Goal: Task Accomplishment & Management: Use online tool/utility

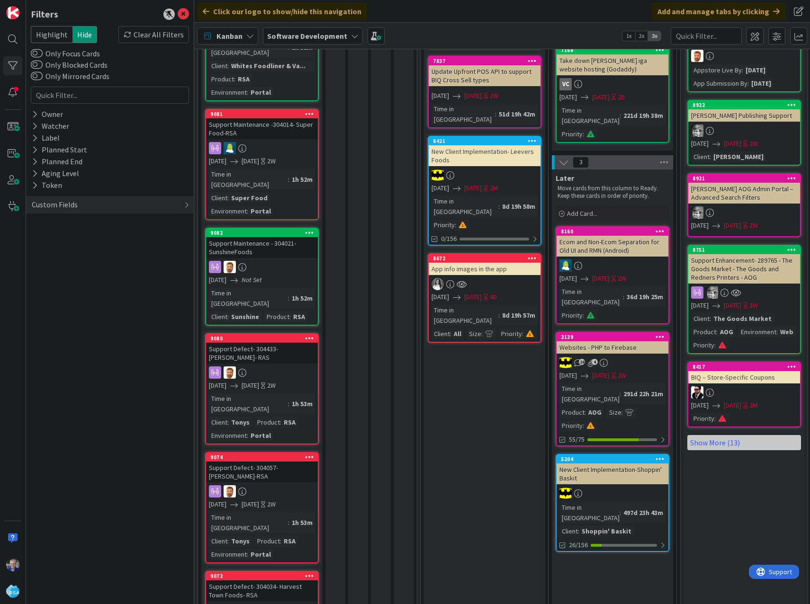
scroll to position [426, 0]
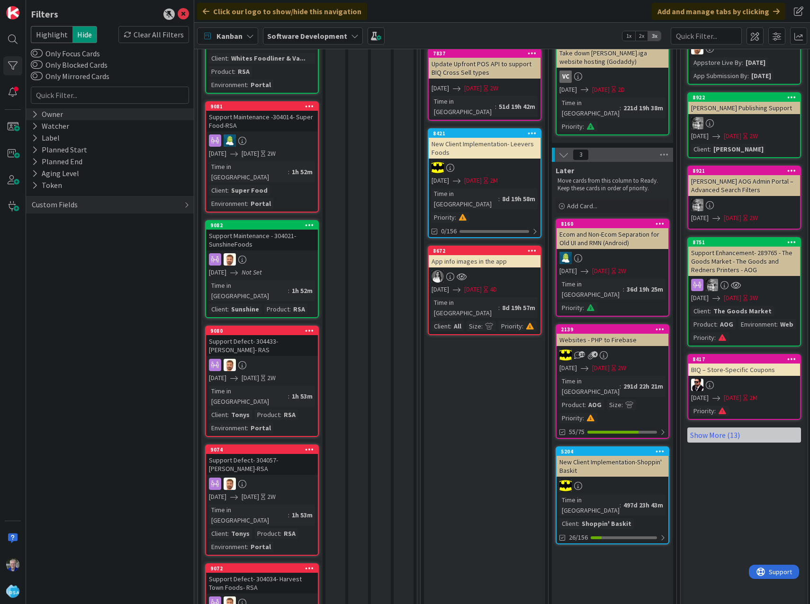
click at [37, 115] on icon at bounding box center [35, 114] width 6 height 8
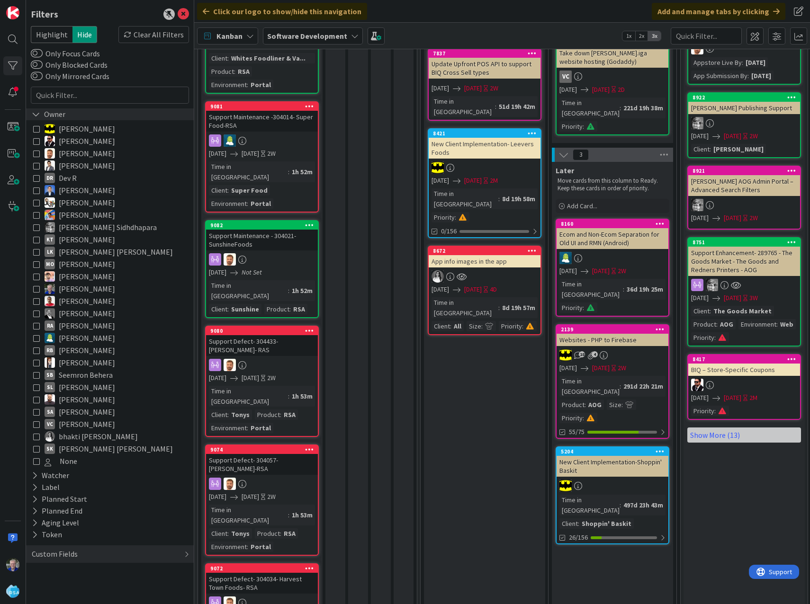
click at [34, 108] on div "Owner" at bounding box center [49, 114] width 36 height 12
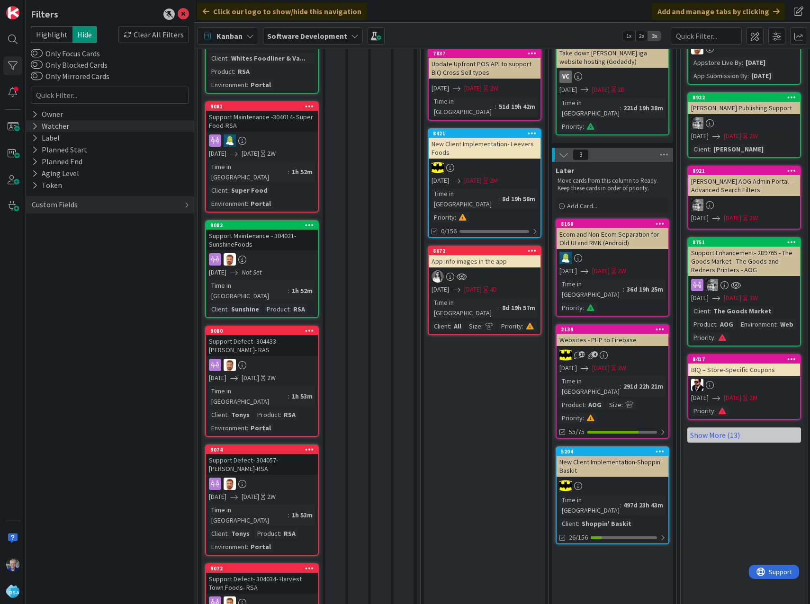
click at [38, 126] on div "Watcher" at bounding box center [50, 126] width 39 height 12
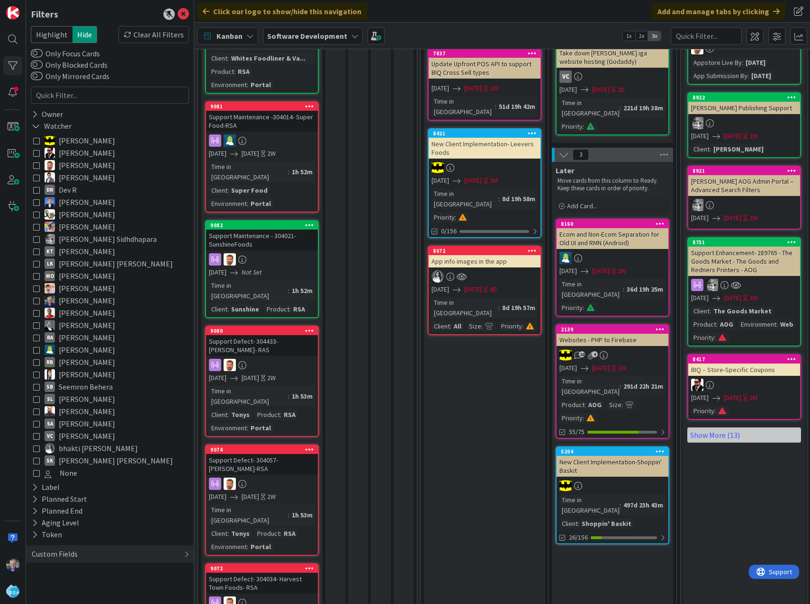
click at [37, 302] on icon at bounding box center [36, 300] width 7 height 7
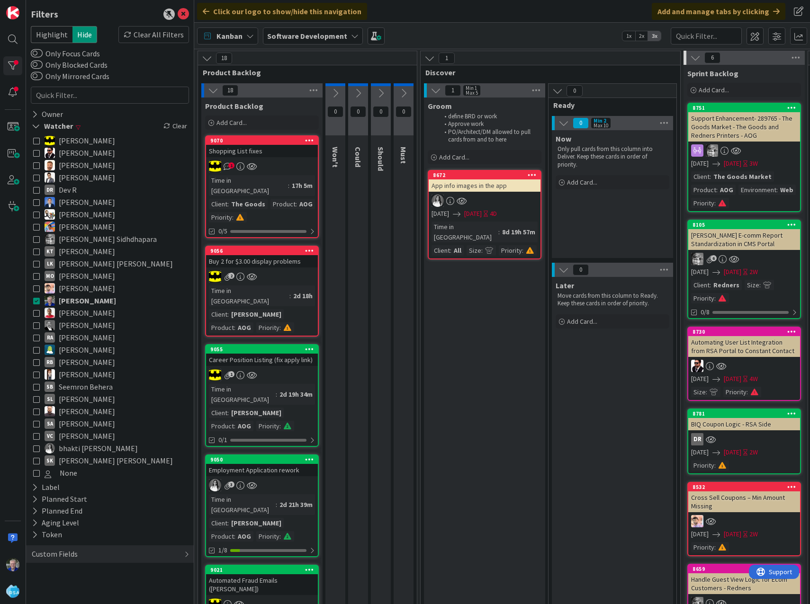
scroll to position [0, 0]
click at [285, 369] on div "1" at bounding box center [262, 375] width 112 height 12
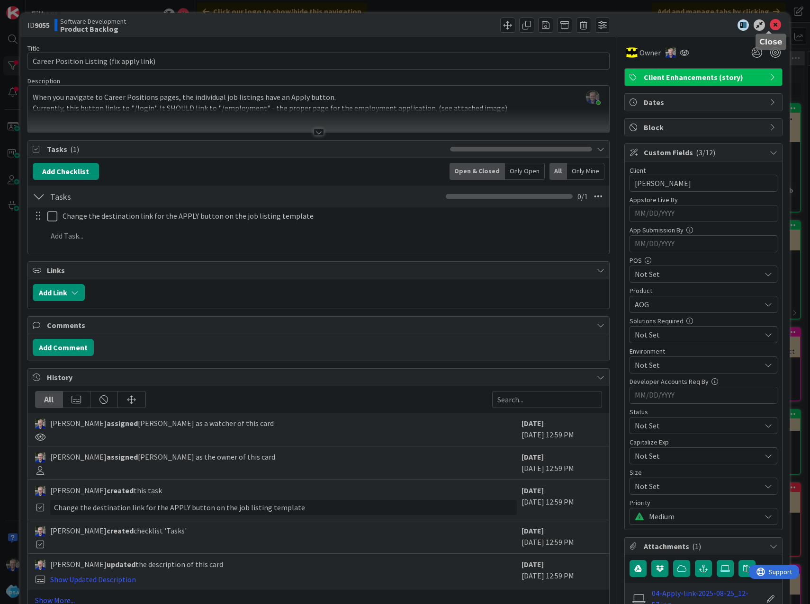
click at [770, 25] on icon at bounding box center [775, 24] width 11 height 11
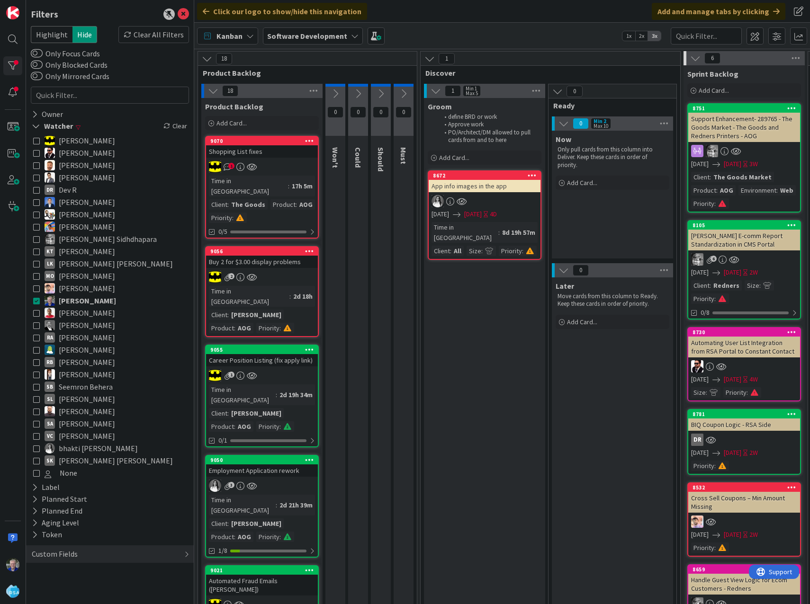
click at [36, 302] on icon at bounding box center [36, 300] width 7 height 7
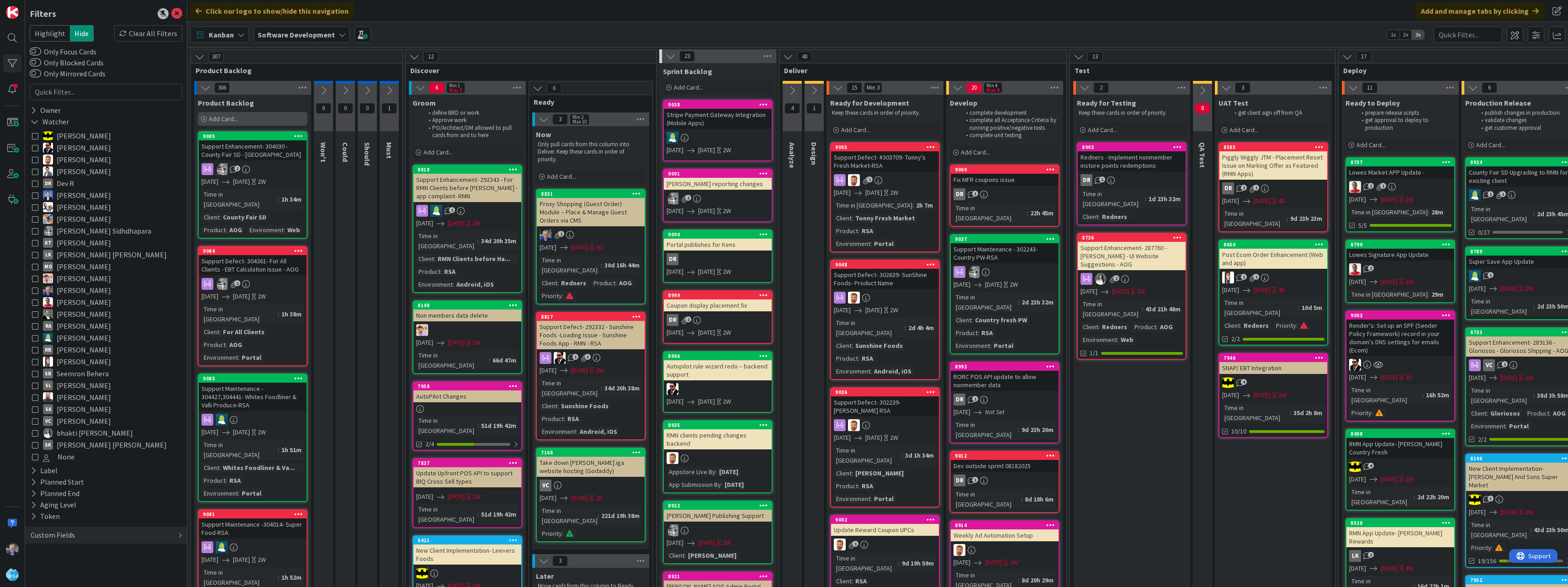
click at [227, 114] on div "Add Card..." at bounding box center [253, 119] width 110 height 14
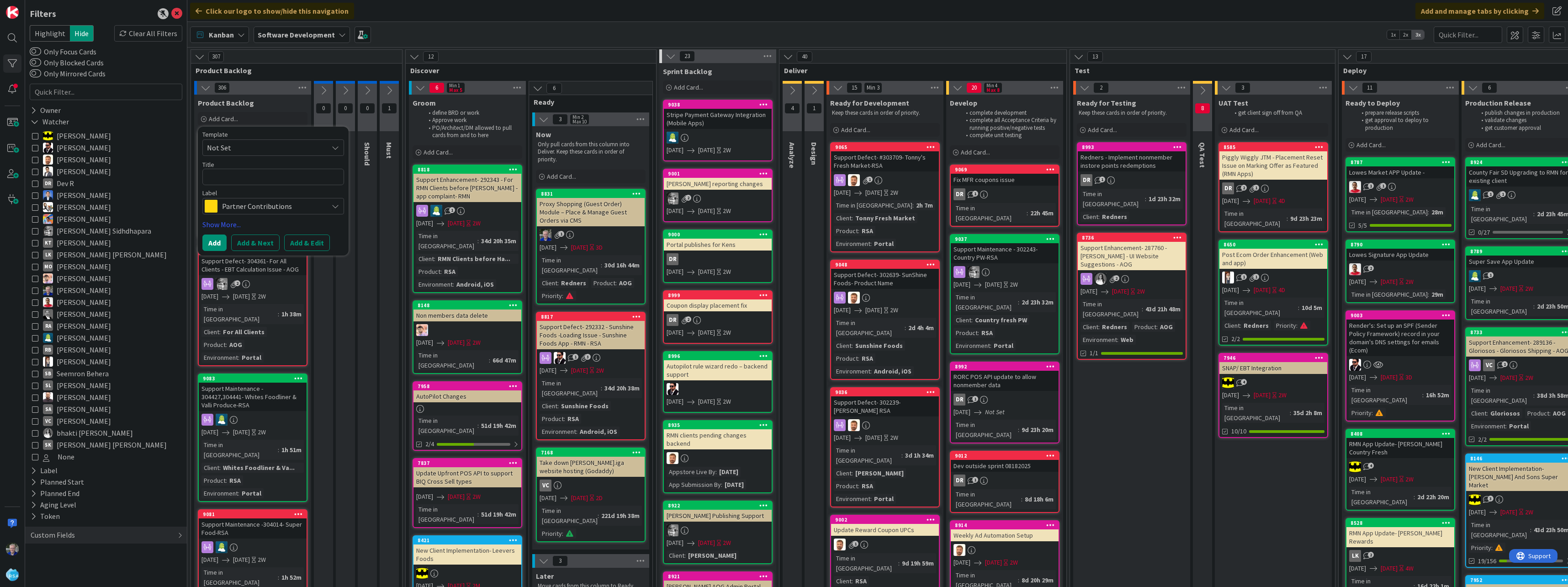
type textarea "x"
type textarea "N"
type textarea "x"
type textarea "Ne"
type textarea "x"
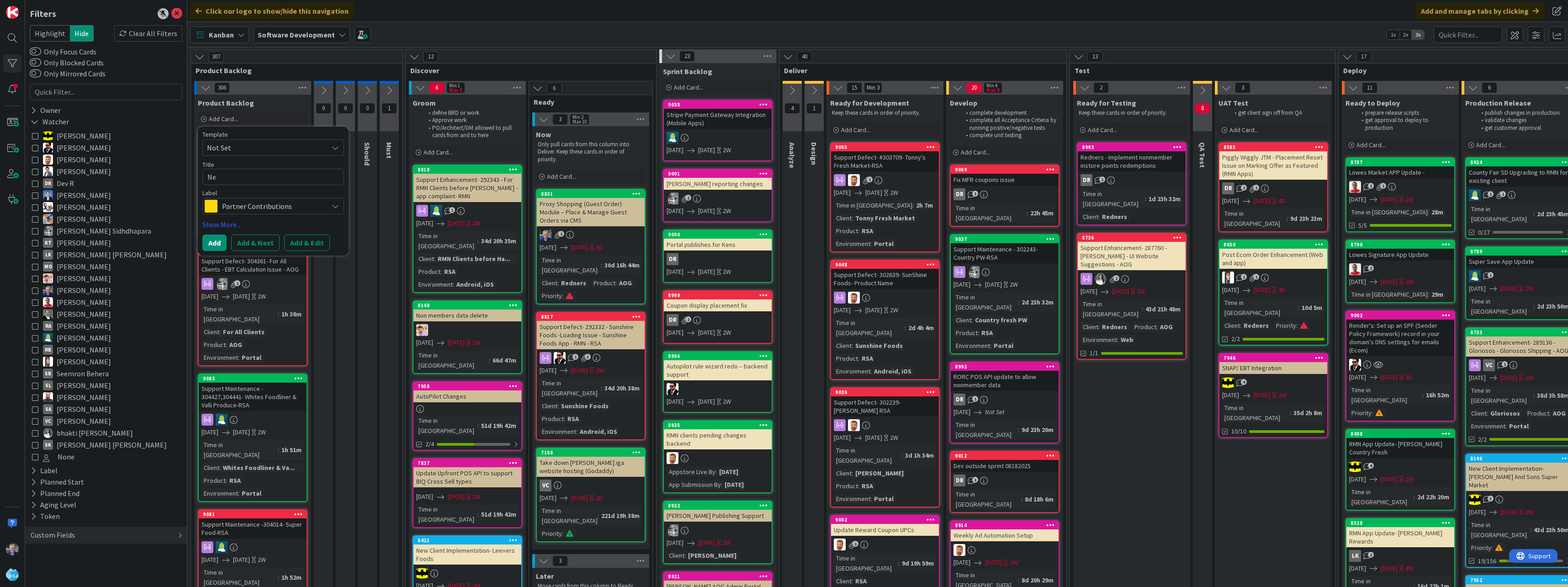
type textarea "New"
type textarea "x"
type textarea "New"
type textarea "x"
type textarea "New C"
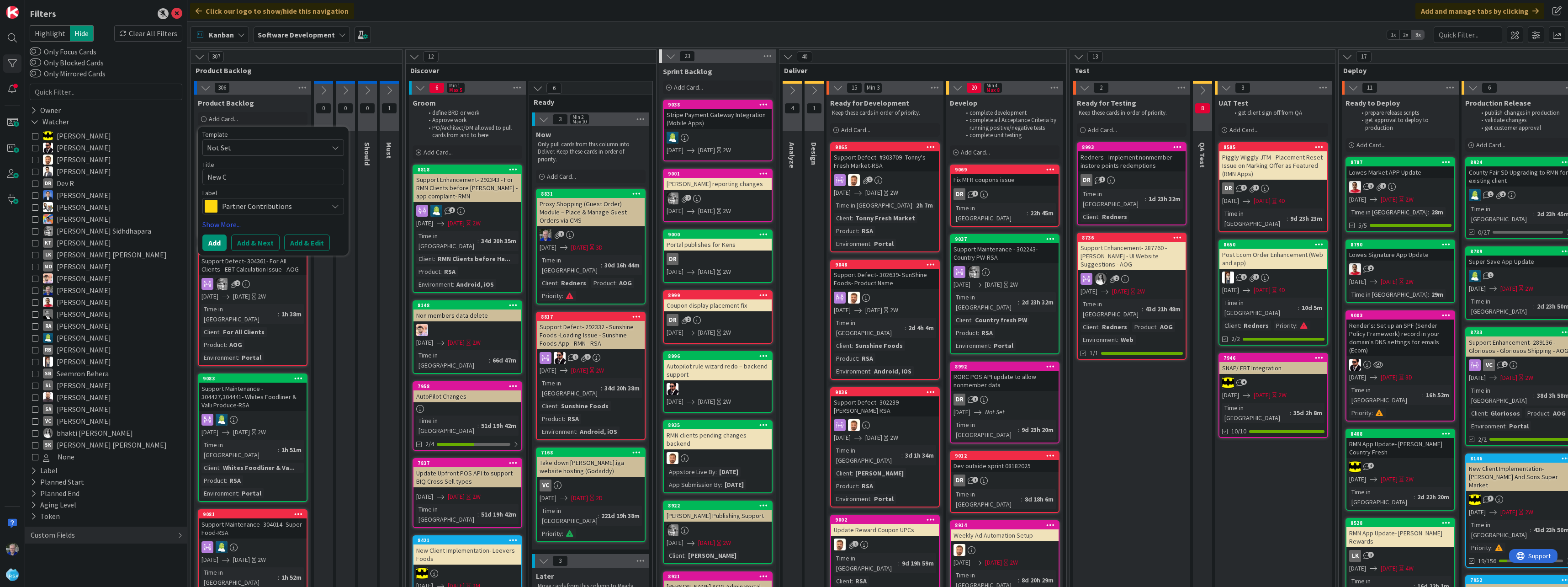
type textarea "x"
type textarea "New Cu"
type textarea "x"
type textarea "New Cus"
type textarea "x"
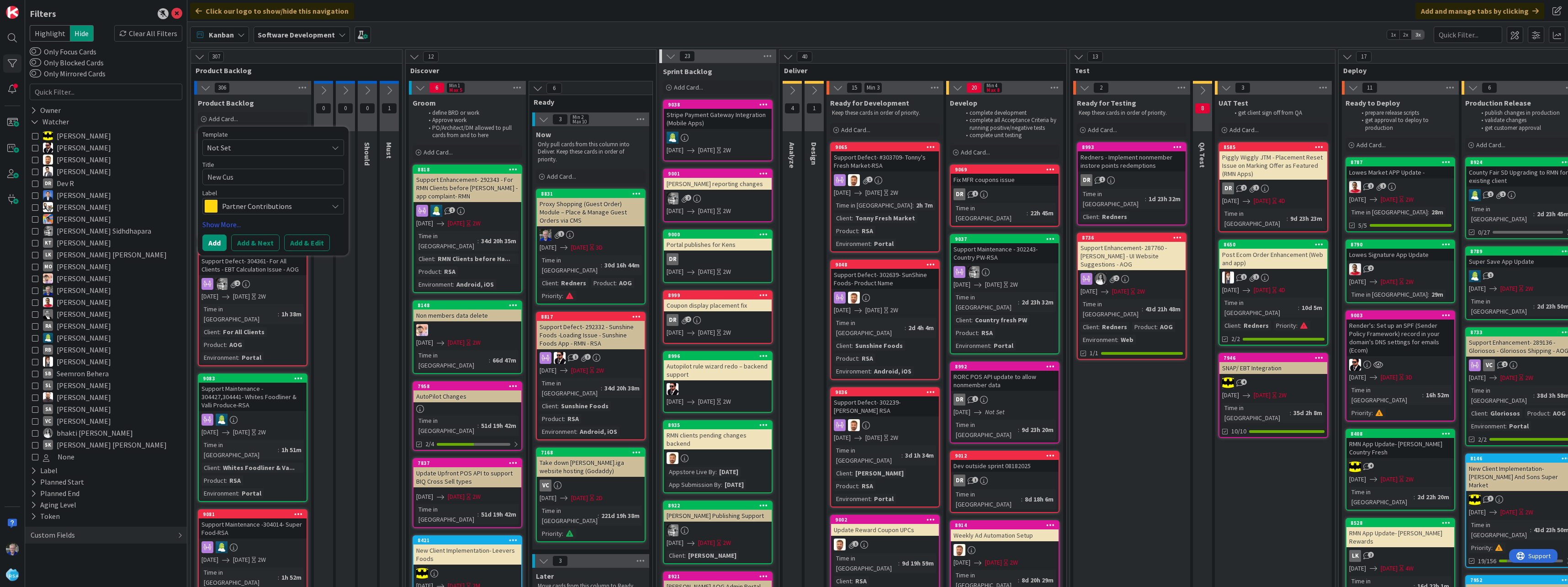
type textarea "New Cust"
type textarea "x"
type textarea "New Custo"
type textarea "x"
type textarea "New Custom"
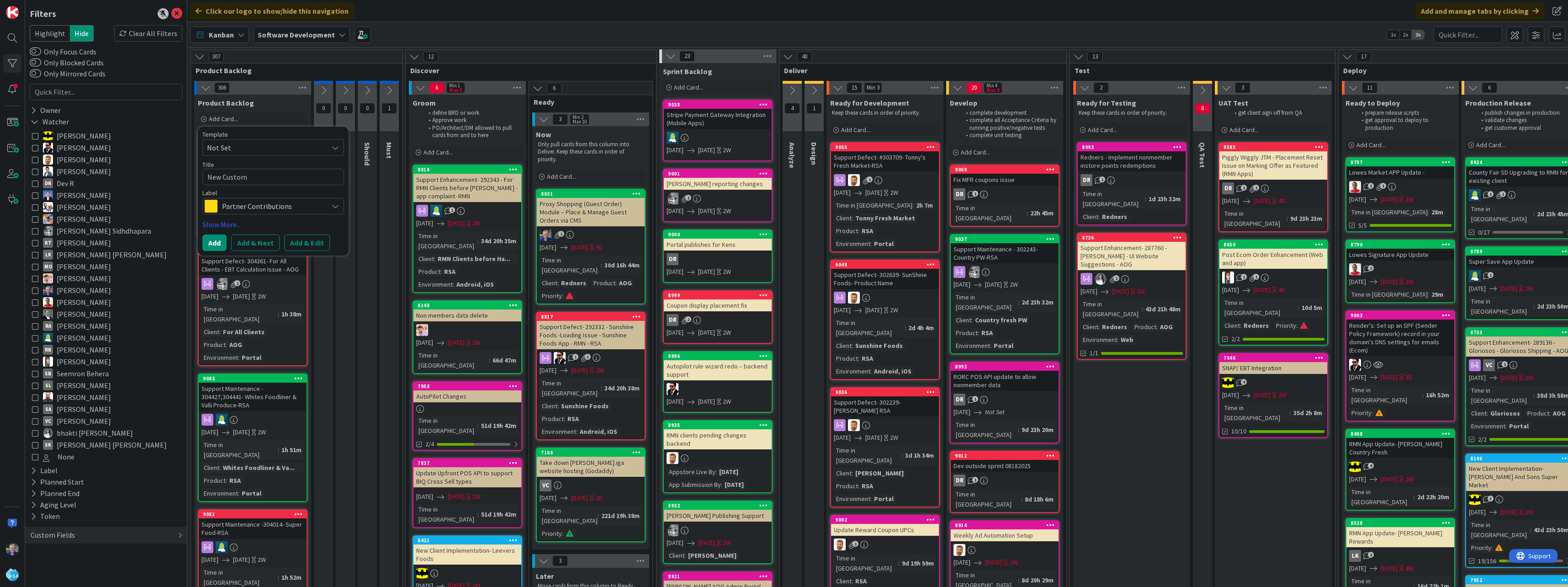
type textarea "x"
type textarea "New Customer"
type textarea "x"
type textarea "New Customer"
type textarea "x"
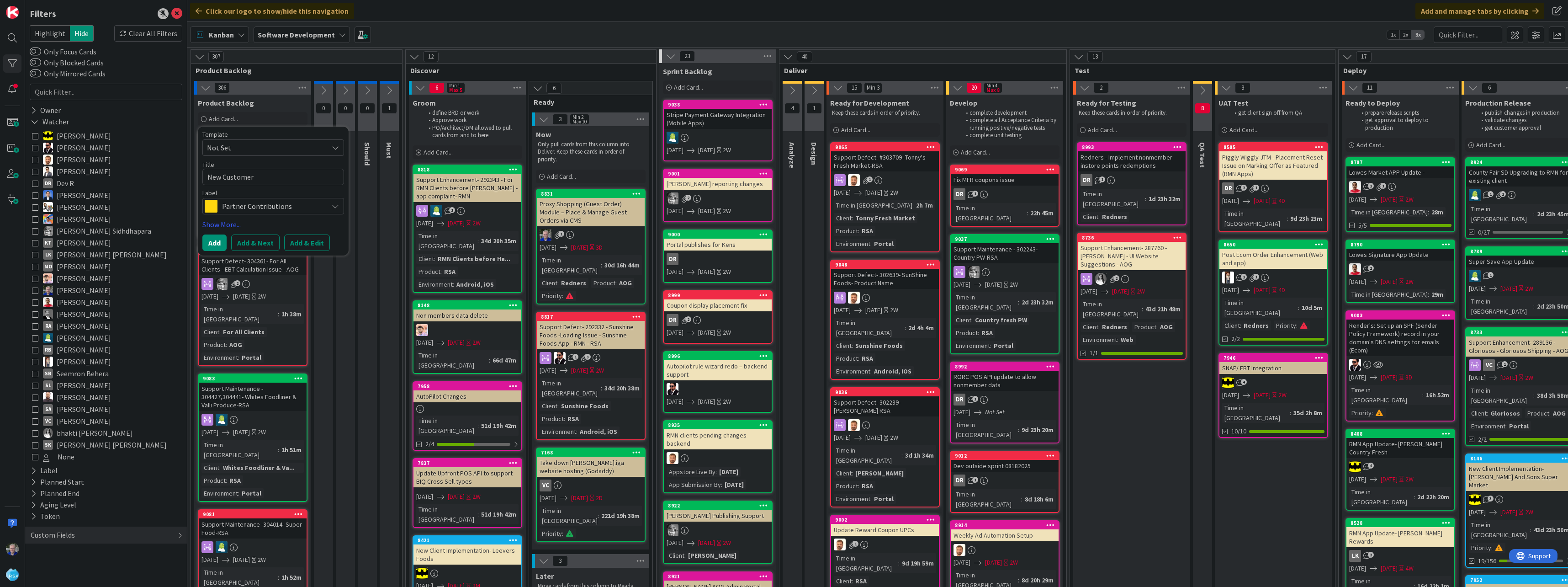
type textarea "New Customer W"
type textarea "x"
type textarea "New Customer We"
type textarea "x"
type textarea "New Customer Wel"
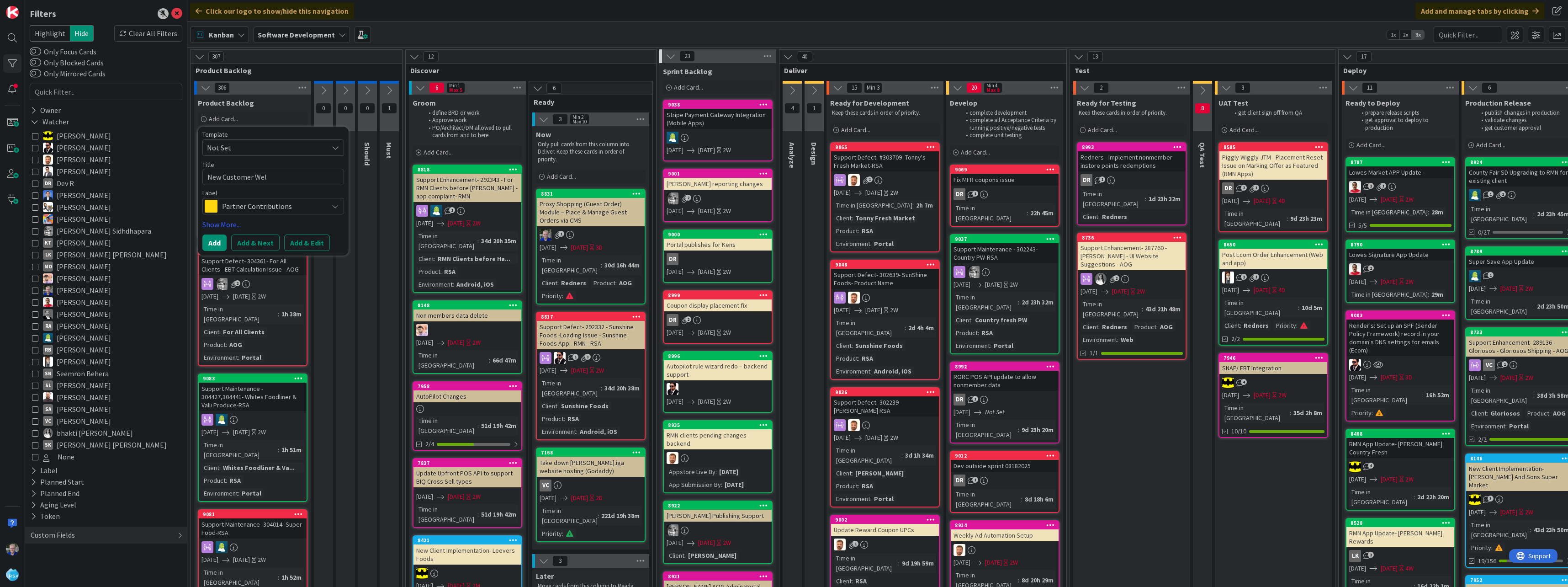
type textarea "x"
type textarea "New Customer Welc"
type textarea "x"
type textarea "New Customer Welco"
type textarea "x"
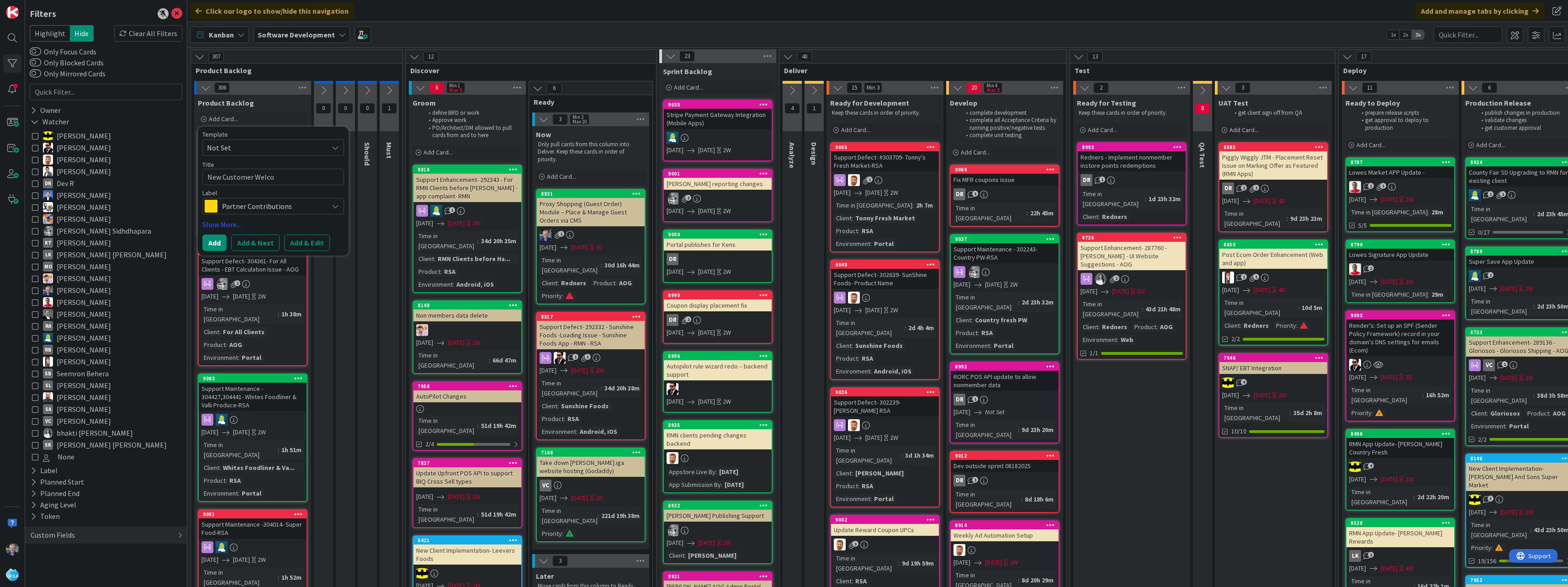
type textarea "New Customer Welcom"
type textarea "x"
type textarea "New Customer Welcome"
type textarea "x"
type textarea "New Customer Welcome"
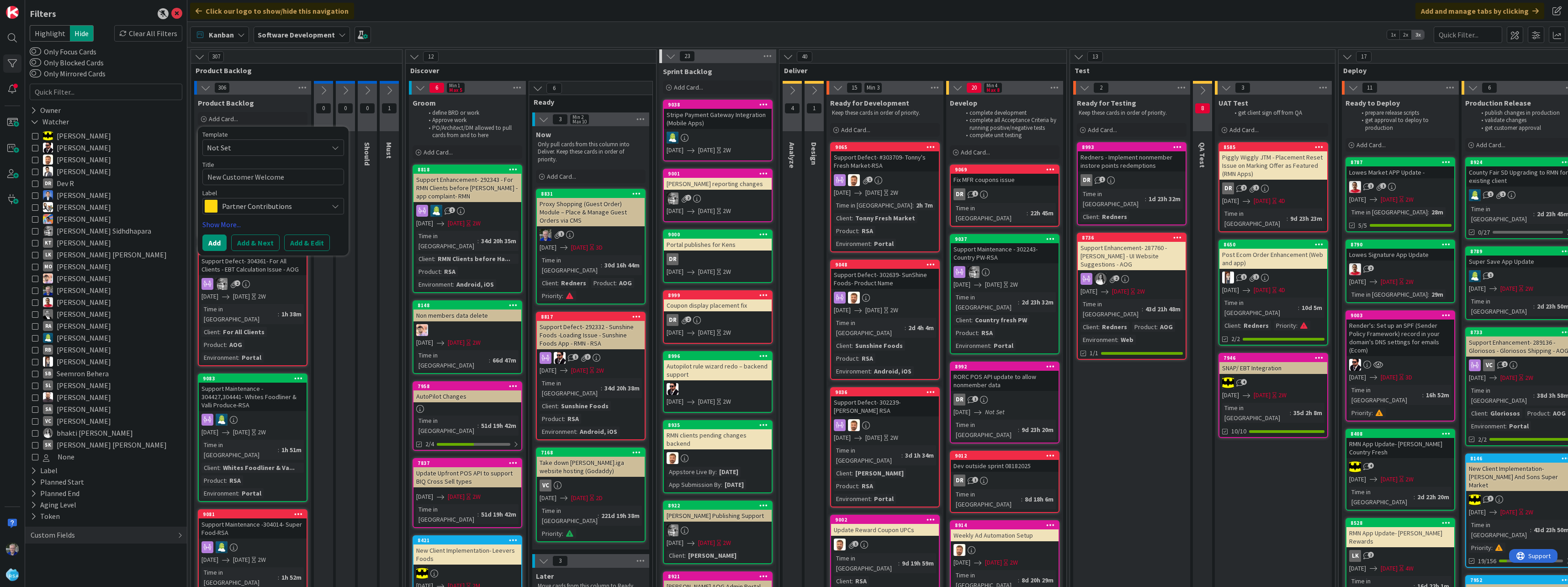
type textarea "x"
type textarea "New Customer Welcome E"
type textarea "x"
type textarea "New Customer Welcome Ema"
type textarea "x"
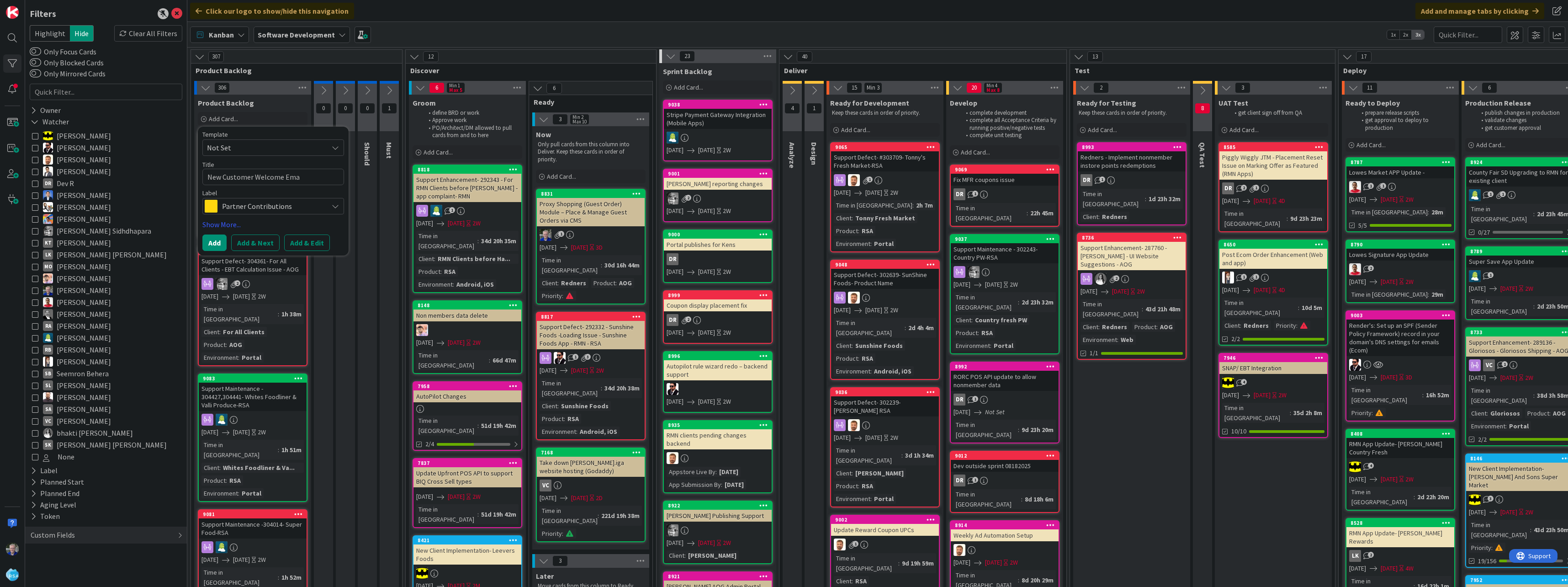
type textarea "New Customer Welcome Emai"
type textarea "x"
type textarea "New Customer Welcome Email"
click at [299, 206] on span "Partner Contributions" at bounding box center [272, 206] width 101 height 13
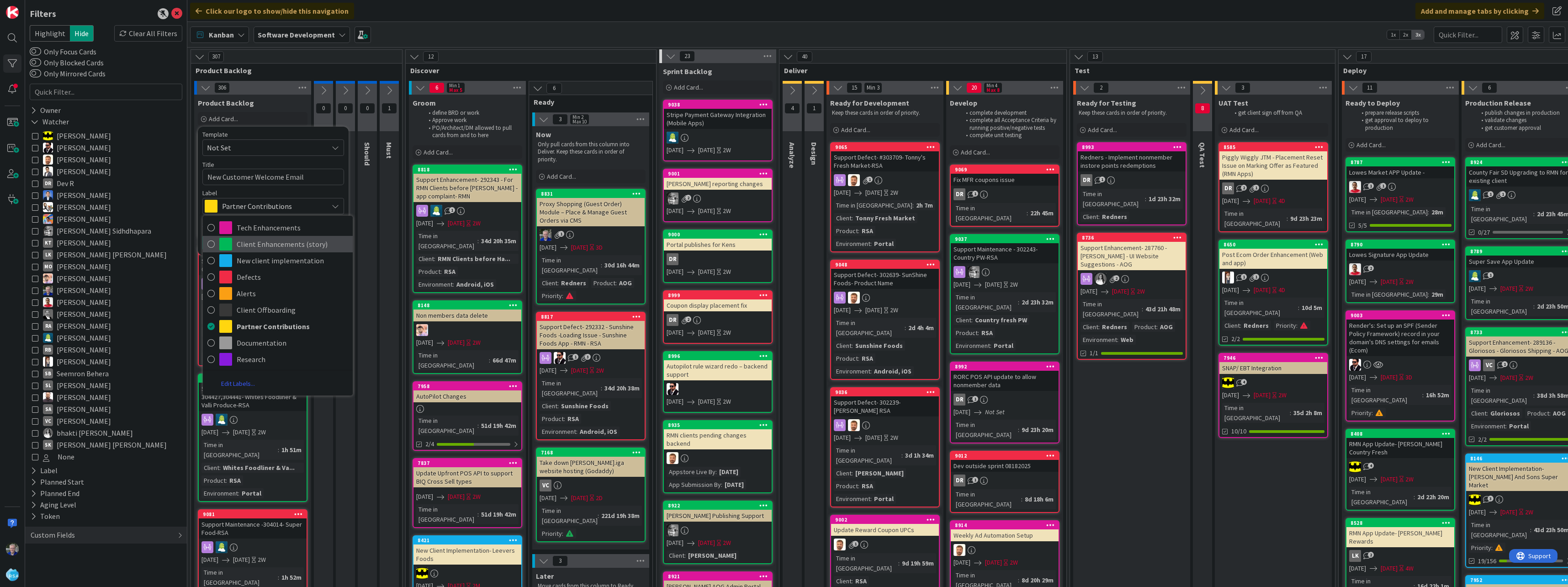
click at [213, 244] on icon at bounding box center [211, 244] width 8 height 14
type textarea "x"
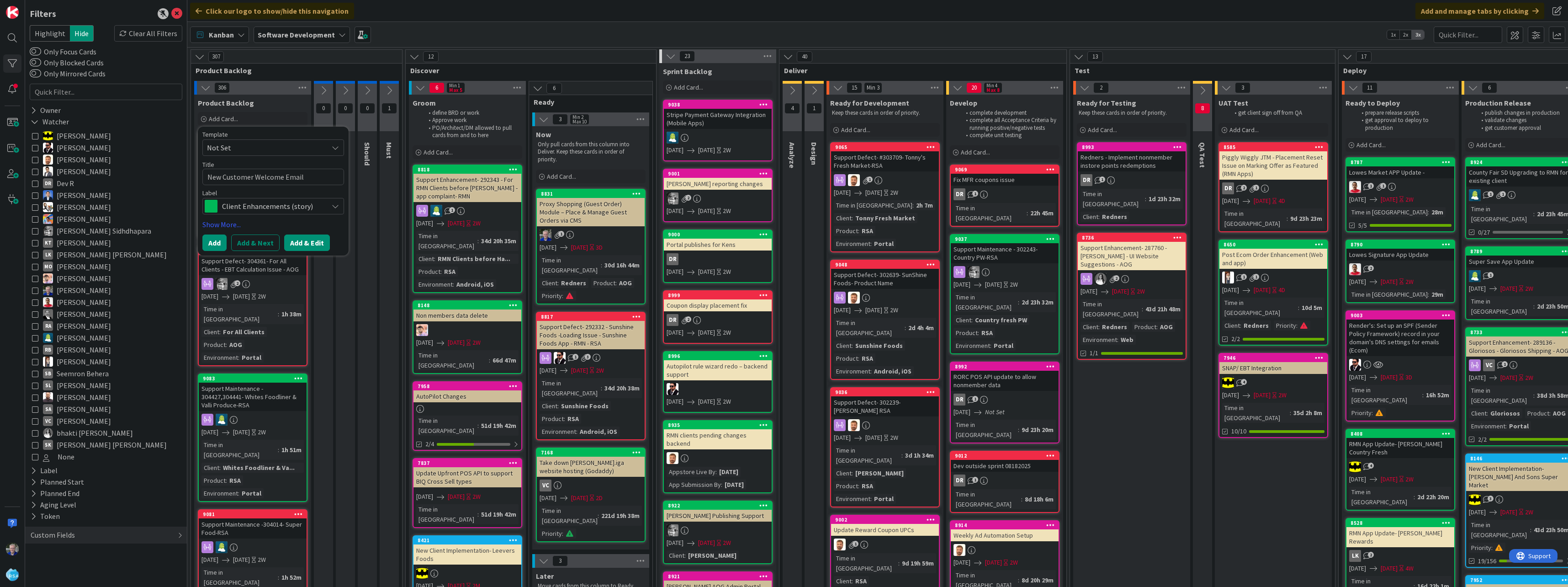
click at [298, 242] on button "Add & Edit" at bounding box center [307, 242] width 45 height 16
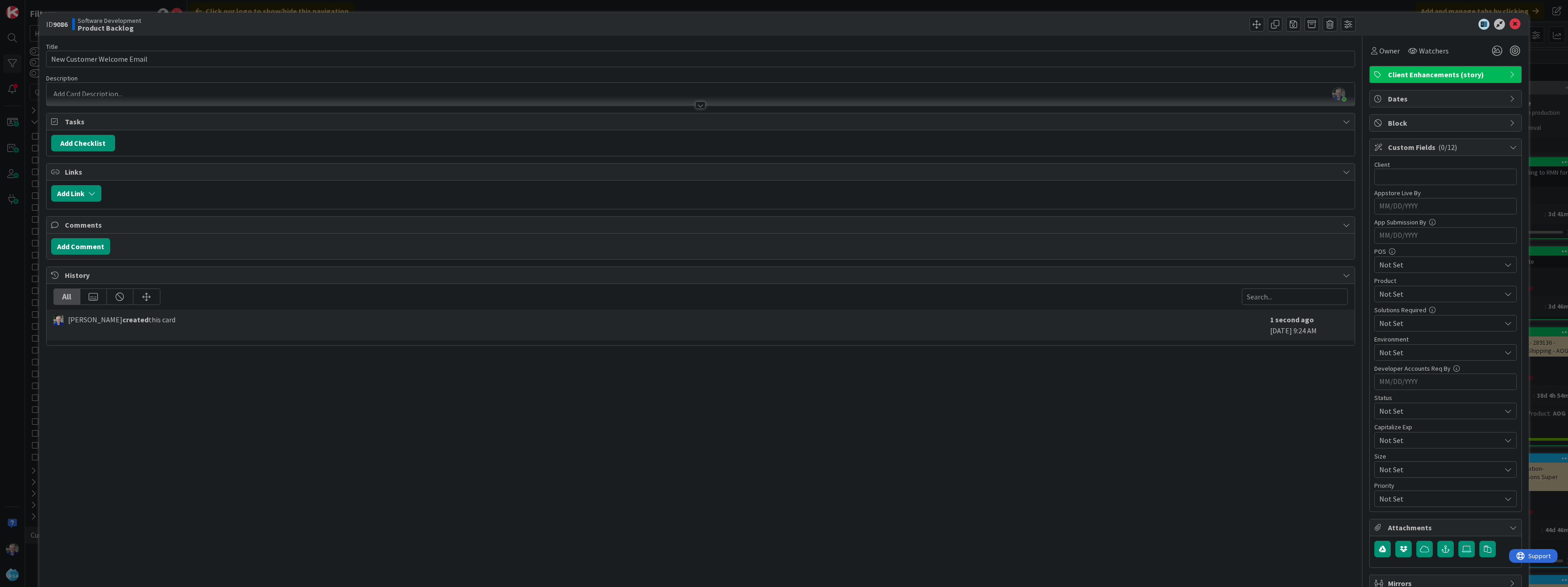
click at [238, 94] on div "[PERSON_NAME] just joined" at bounding box center [701, 95] width 1308 height 23
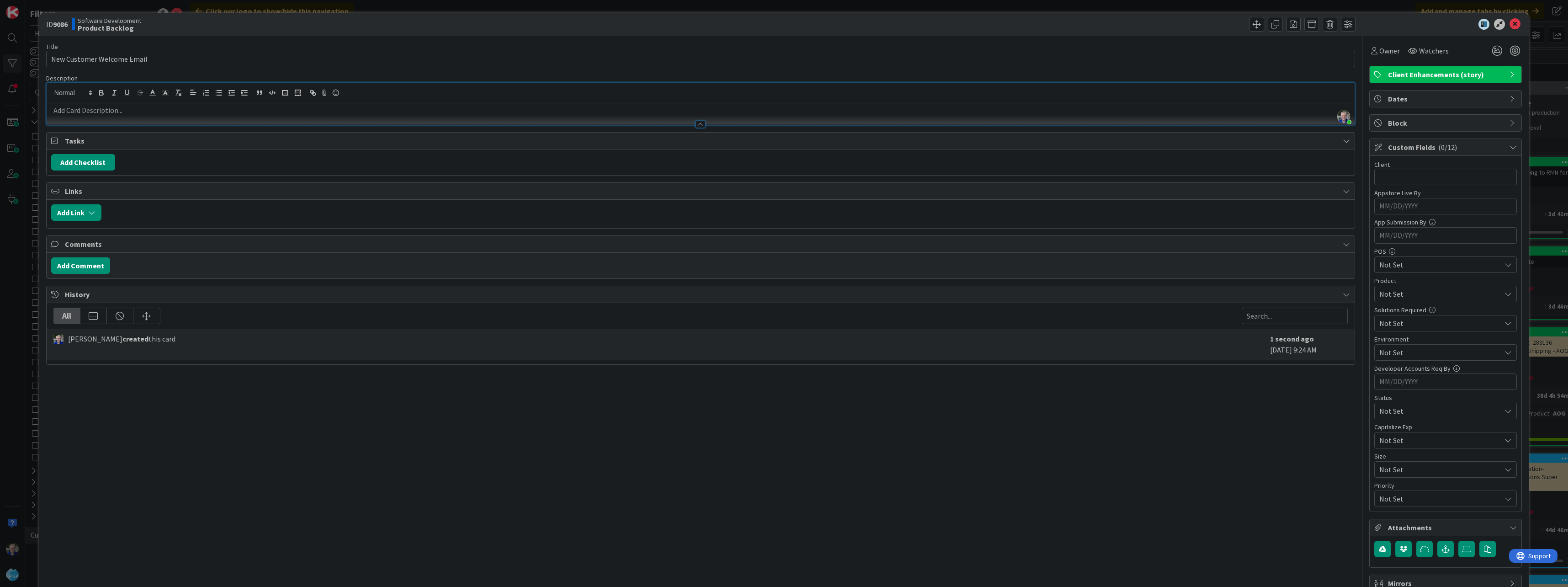
click at [318, 410] on div "Title 26 / 128 New Customer Welcome Email Description [PERSON_NAME] just joined…" at bounding box center [701, 325] width 1309 height 580
click at [781, 51] on span "Watchers" at bounding box center [1434, 50] width 30 height 11
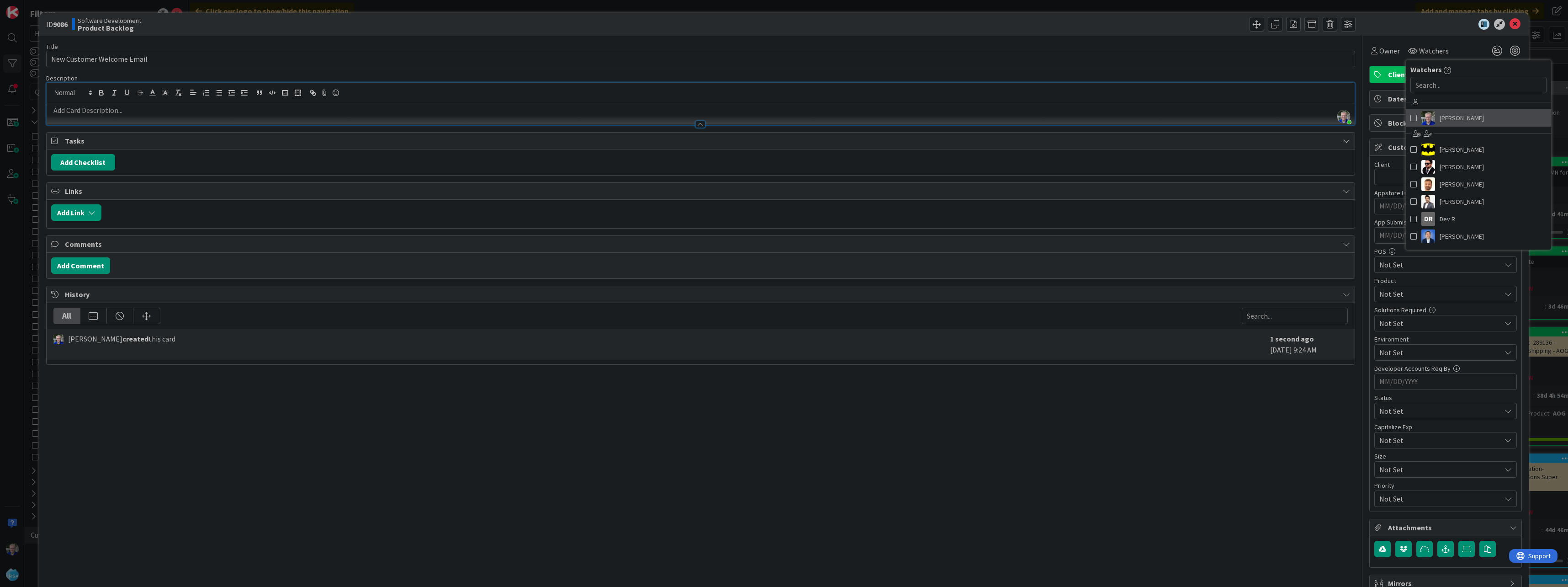
drag, startPoint x: 1406, startPoint y: 118, endPoint x: 1418, endPoint y: 105, distance: 17.7
click at [781, 118] on span at bounding box center [1414, 118] width 7 height 14
click at [781, 26] on icon at bounding box center [1515, 23] width 11 height 11
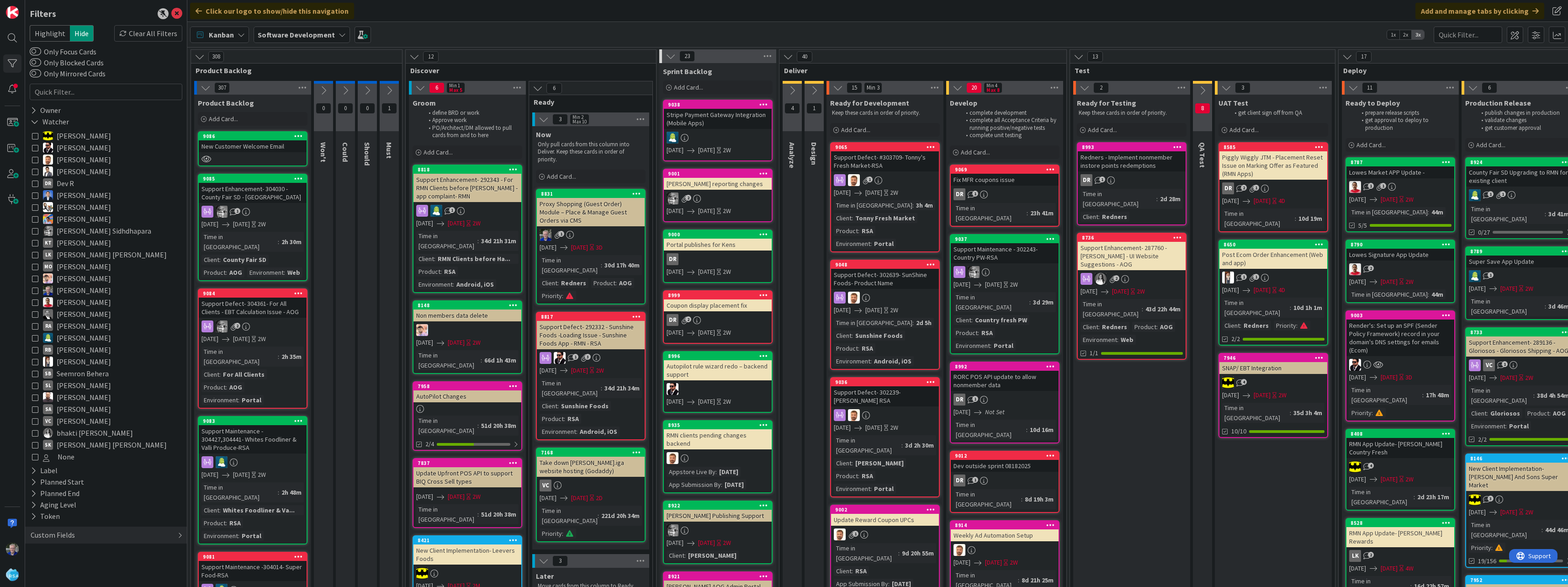
click at [61, 533] on div "Custom Fields" at bounding box center [53, 535] width 46 height 12
click at [50, 553] on button "Client" at bounding box center [45, 554] width 31 height 12
click at [58, 563] on input "text" at bounding box center [105, 568] width 148 height 13
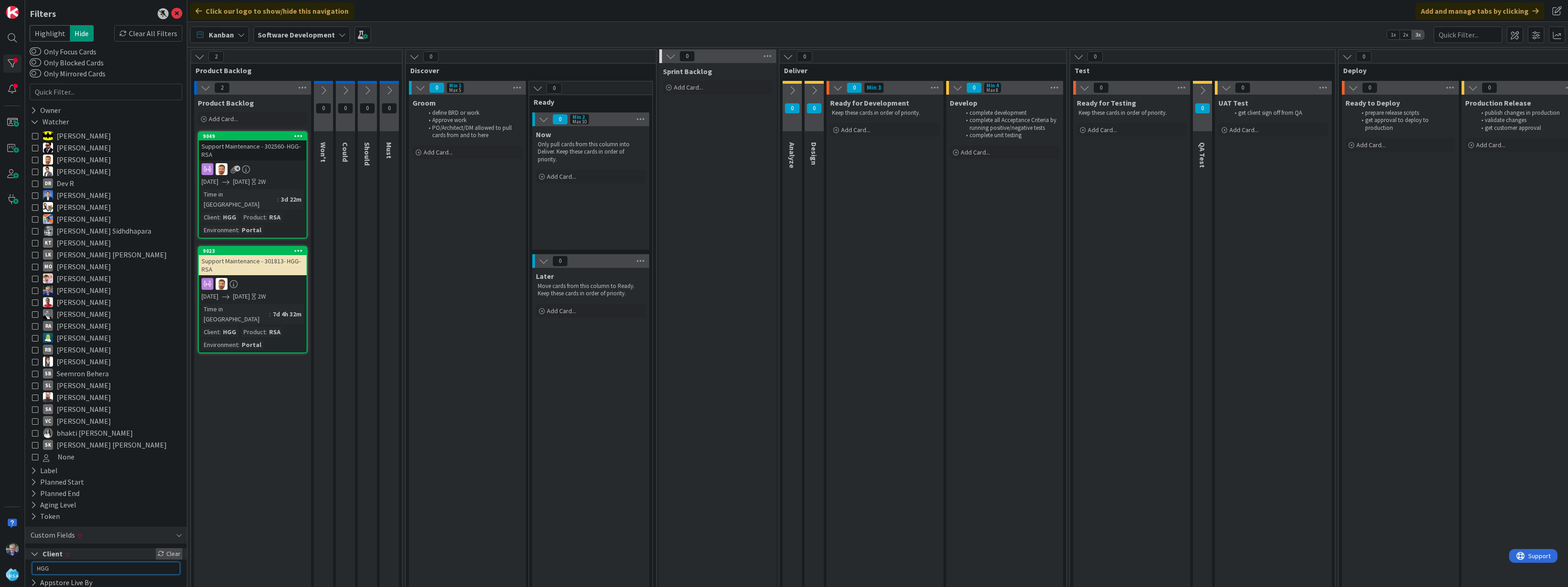
type input "HGG"
click at [162, 553] on div "Clear" at bounding box center [168, 554] width 26 height 12
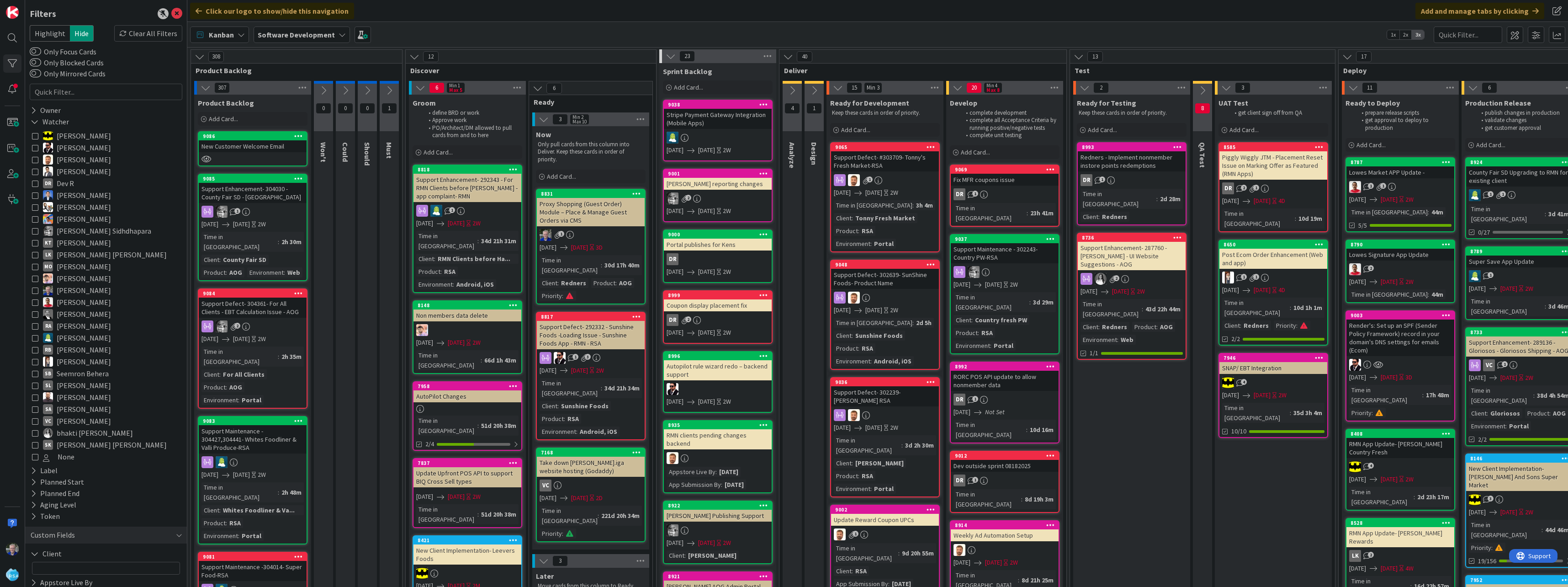
click at [251, 152] on div "New Customer Welcome Email" at bounding box center [253, 146] width 108 height 12
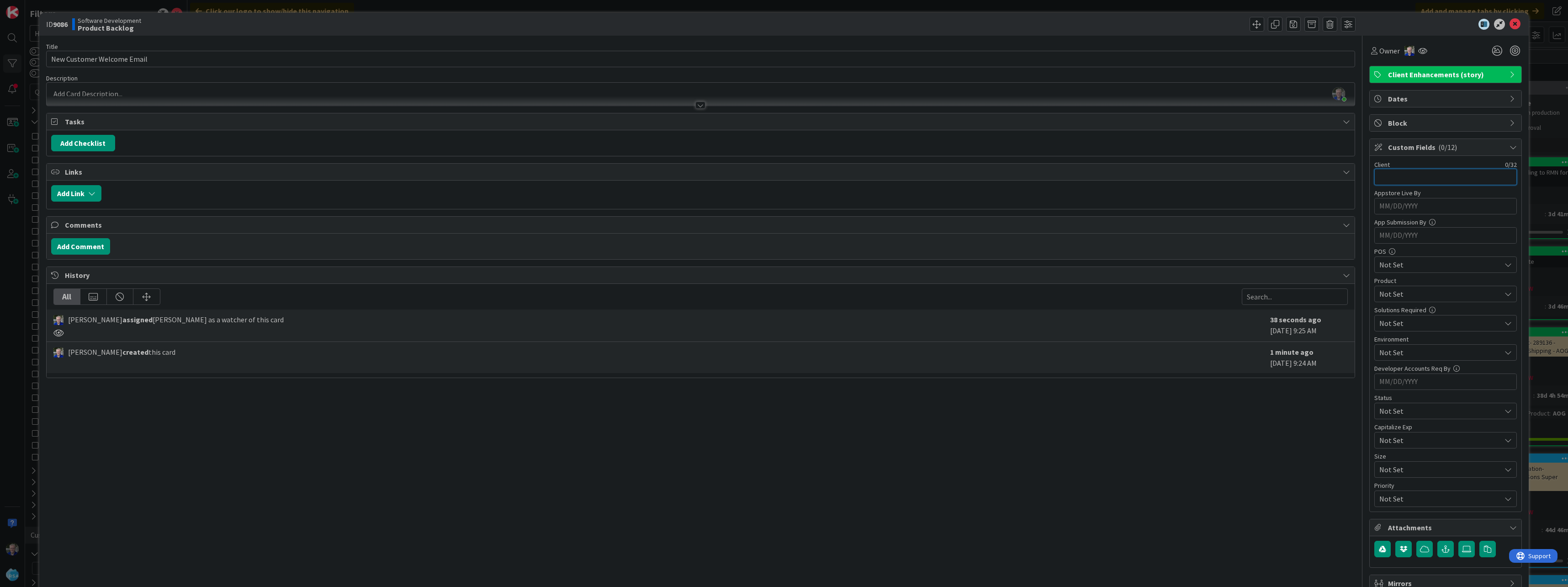
click at [781, 180] on input "text" at bounding box center [1445, 177] width 143 height 16
type input "HGG"
click at [781, 417] on span "Not Set" at bounding box center [1438, 410] width 117 height 13
click at [781, 462] on span "Medium" at bounding box center [1459, 461] width 106 height 14
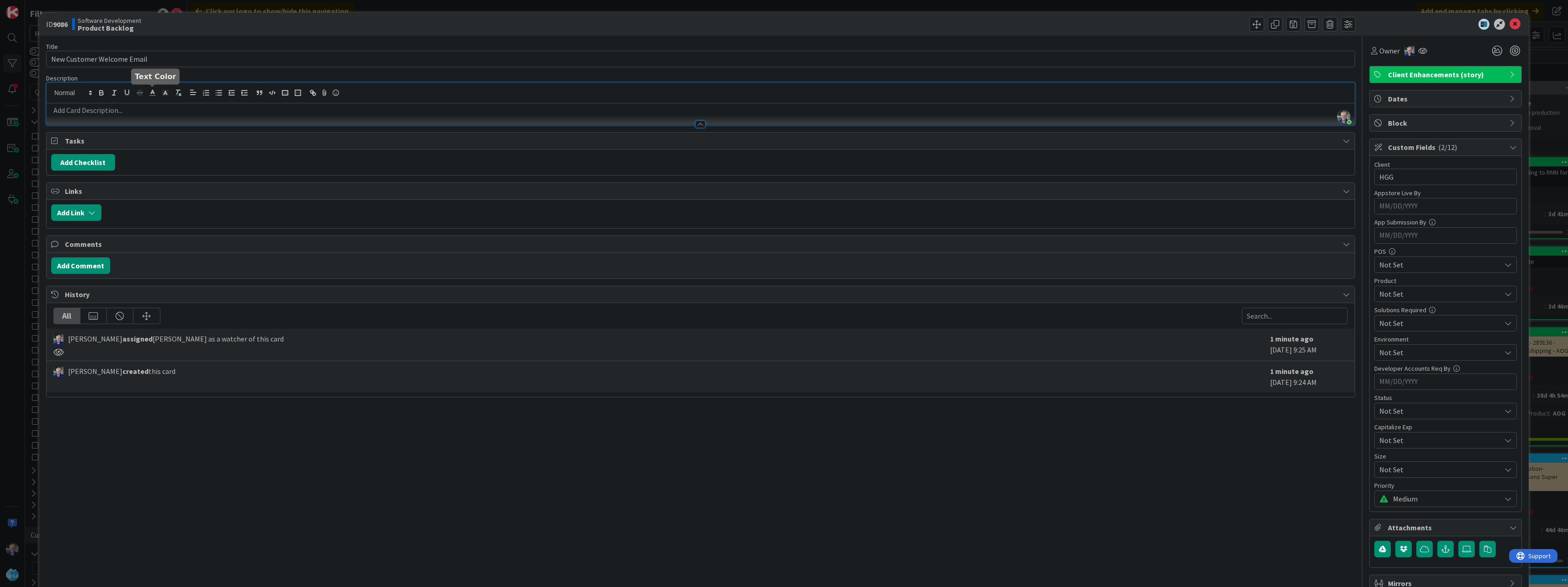
click at [151, 90] on div "[PERSON_NAME] just joined" at bounding box center [701, 104] width 1308 height 42
click at [186, 112] on p at bounding box center [701, 110] width 1299 height 11
